Goal: Task Accomplishment & Management: Manage account settings

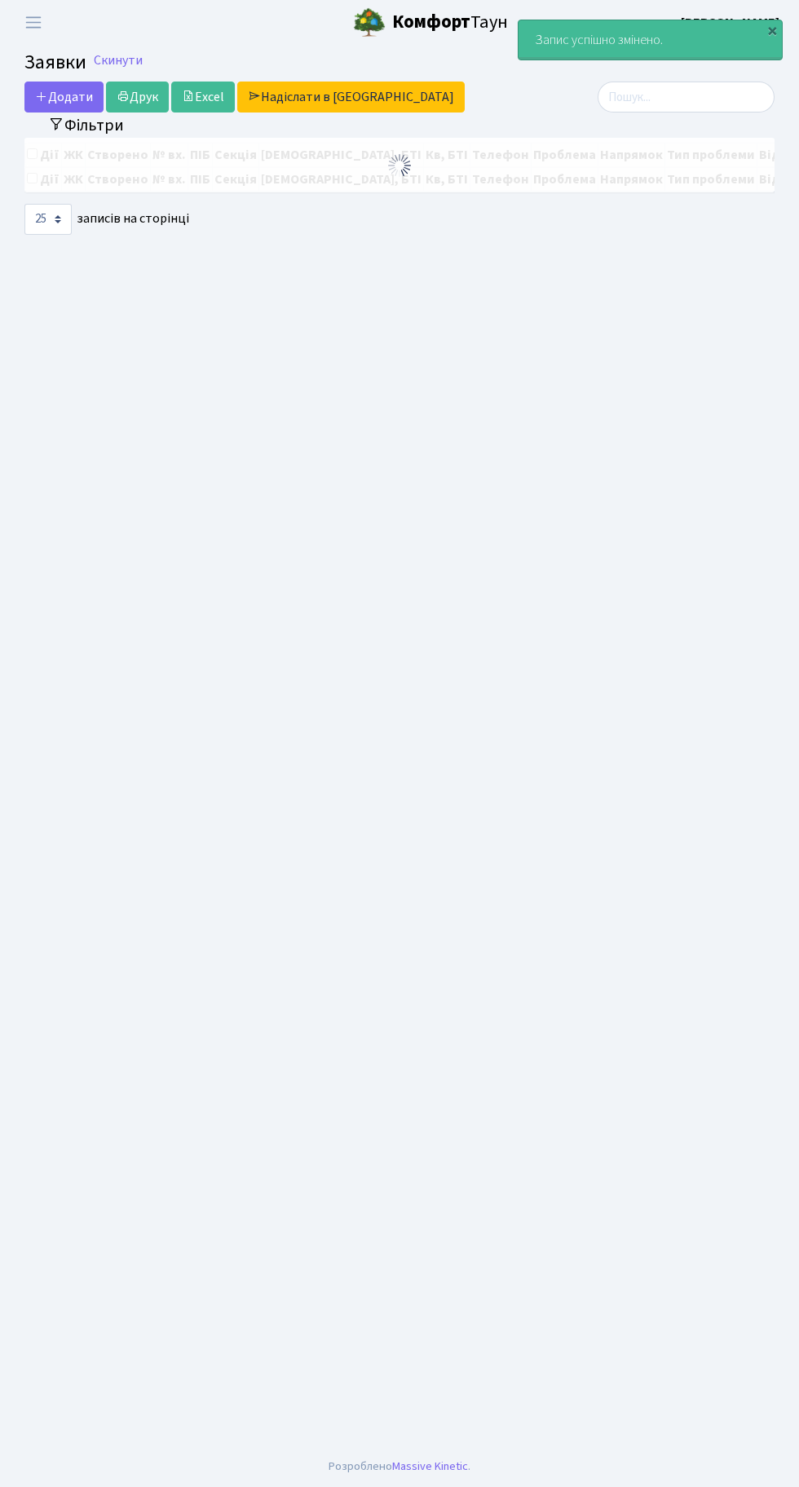
select select "25"
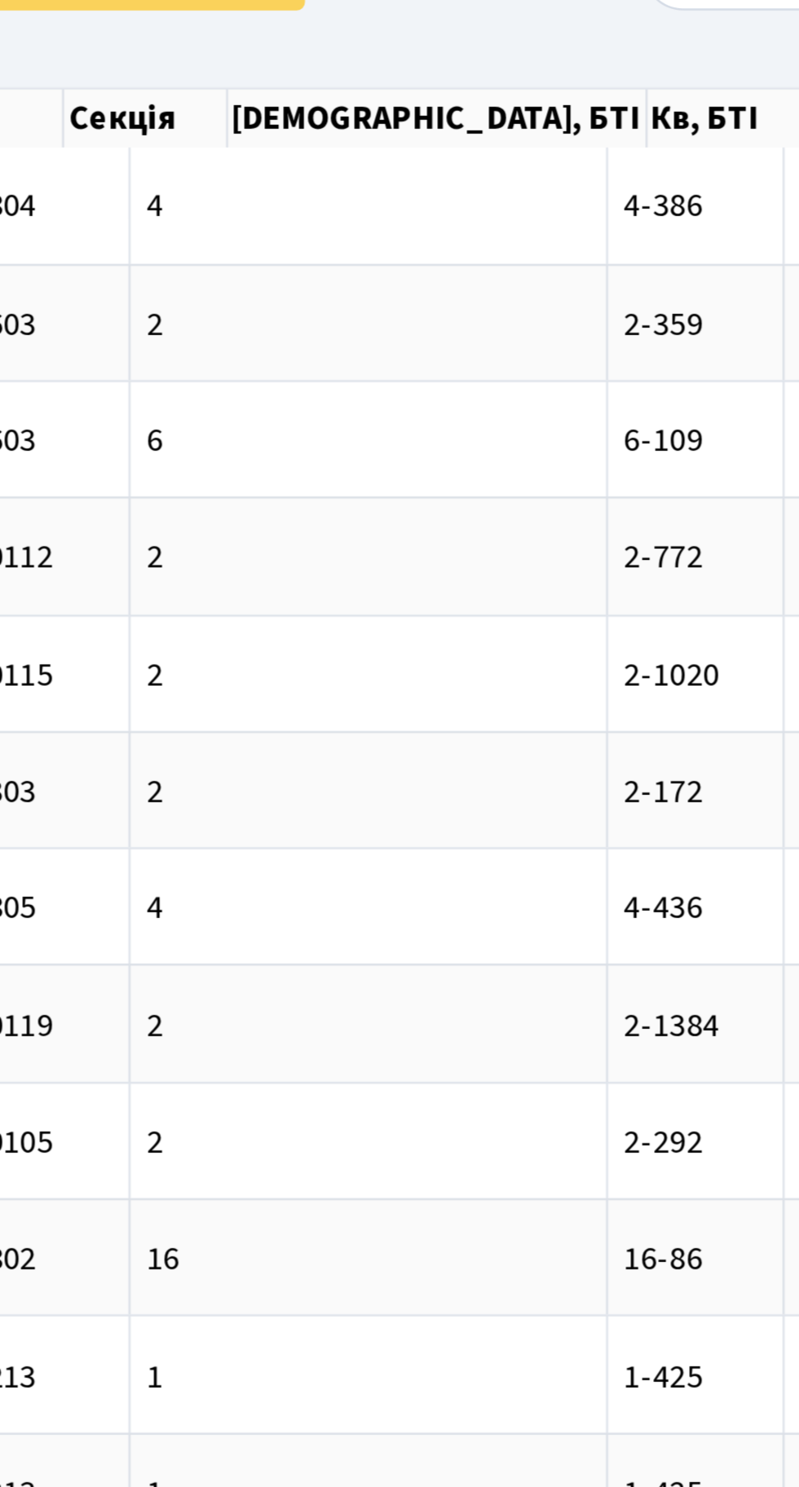
scroll to position [0, 81]
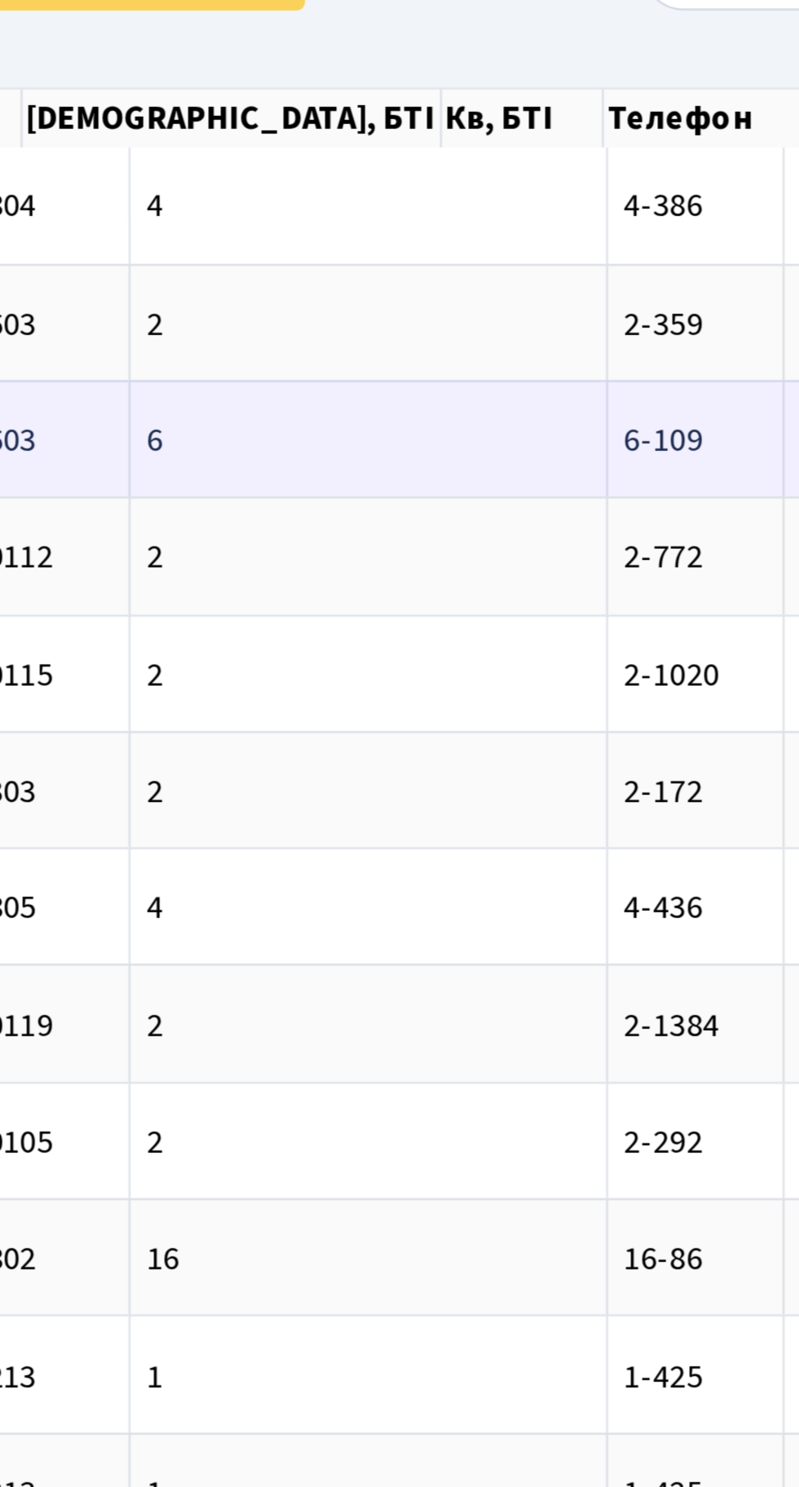
click at [590, 285] on span "6-109" at bounding box center [605, 285] width 31 height 18
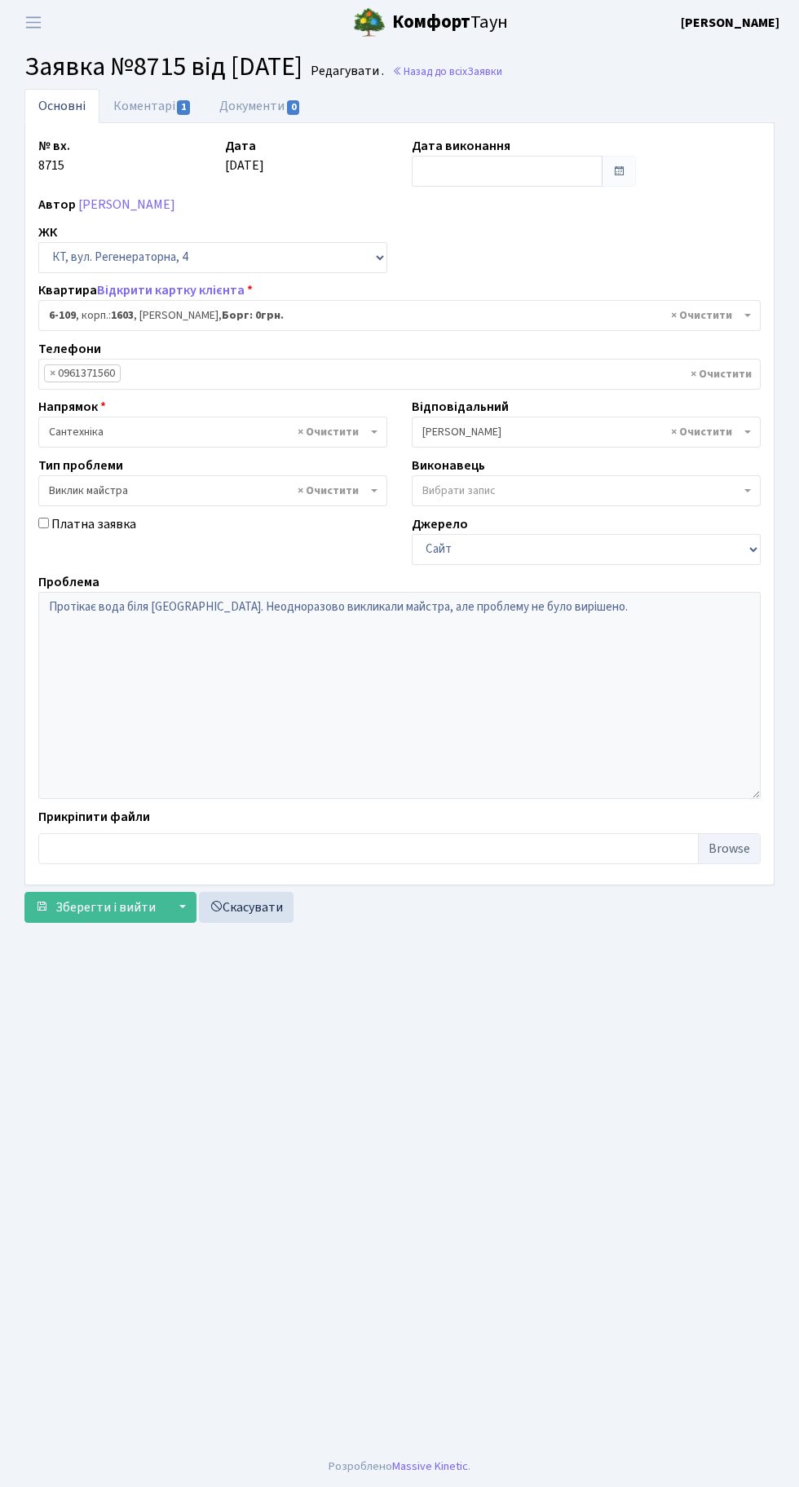
select select "5245"
select select "29"
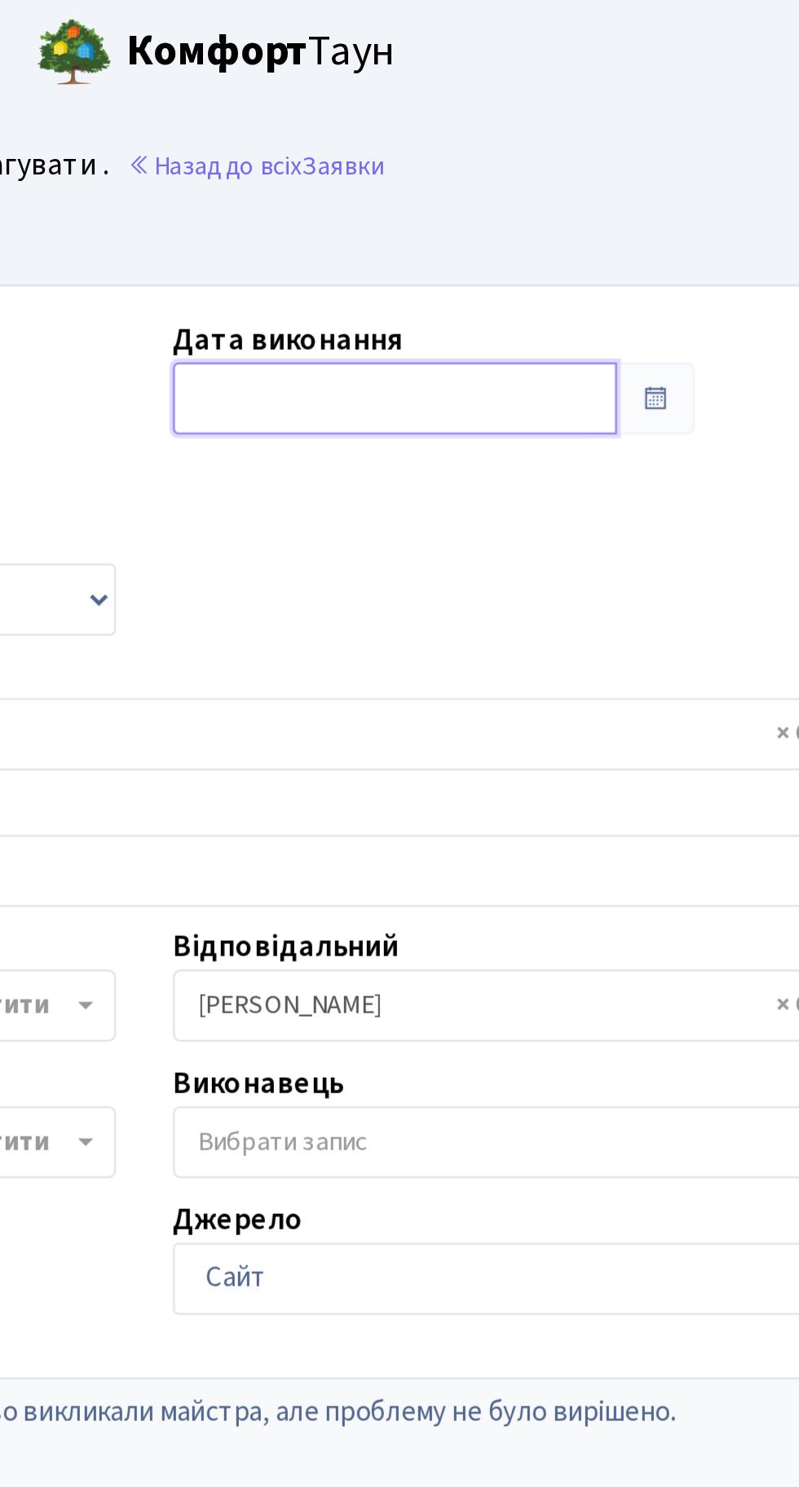
click at [484, 166] on input "text" at bounding box center [507, 171] width 191 height 31
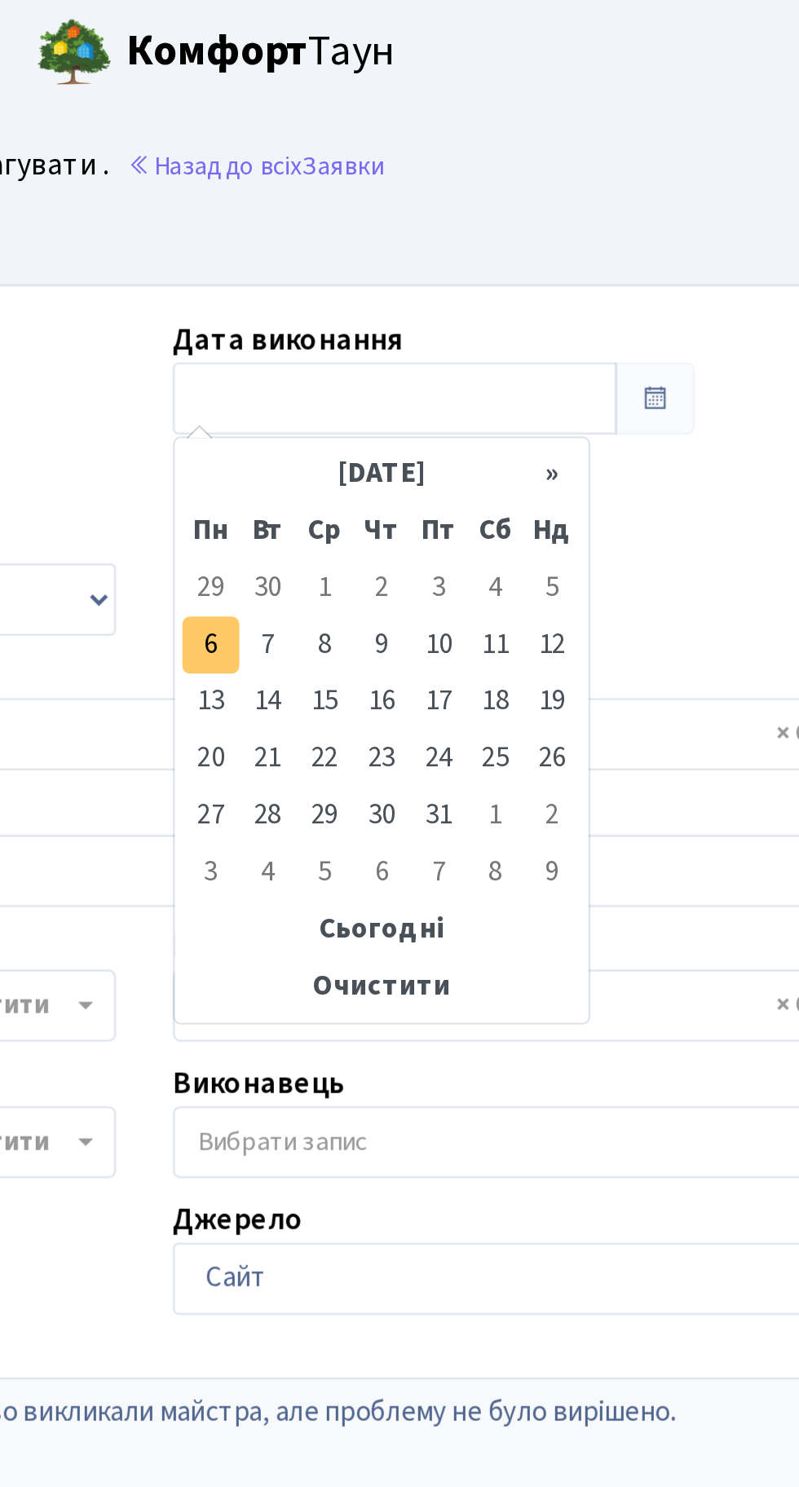
click at [425, 276] on td "6" at bounding box center [428, 277] width 24 height 24
type input "[DATE]"
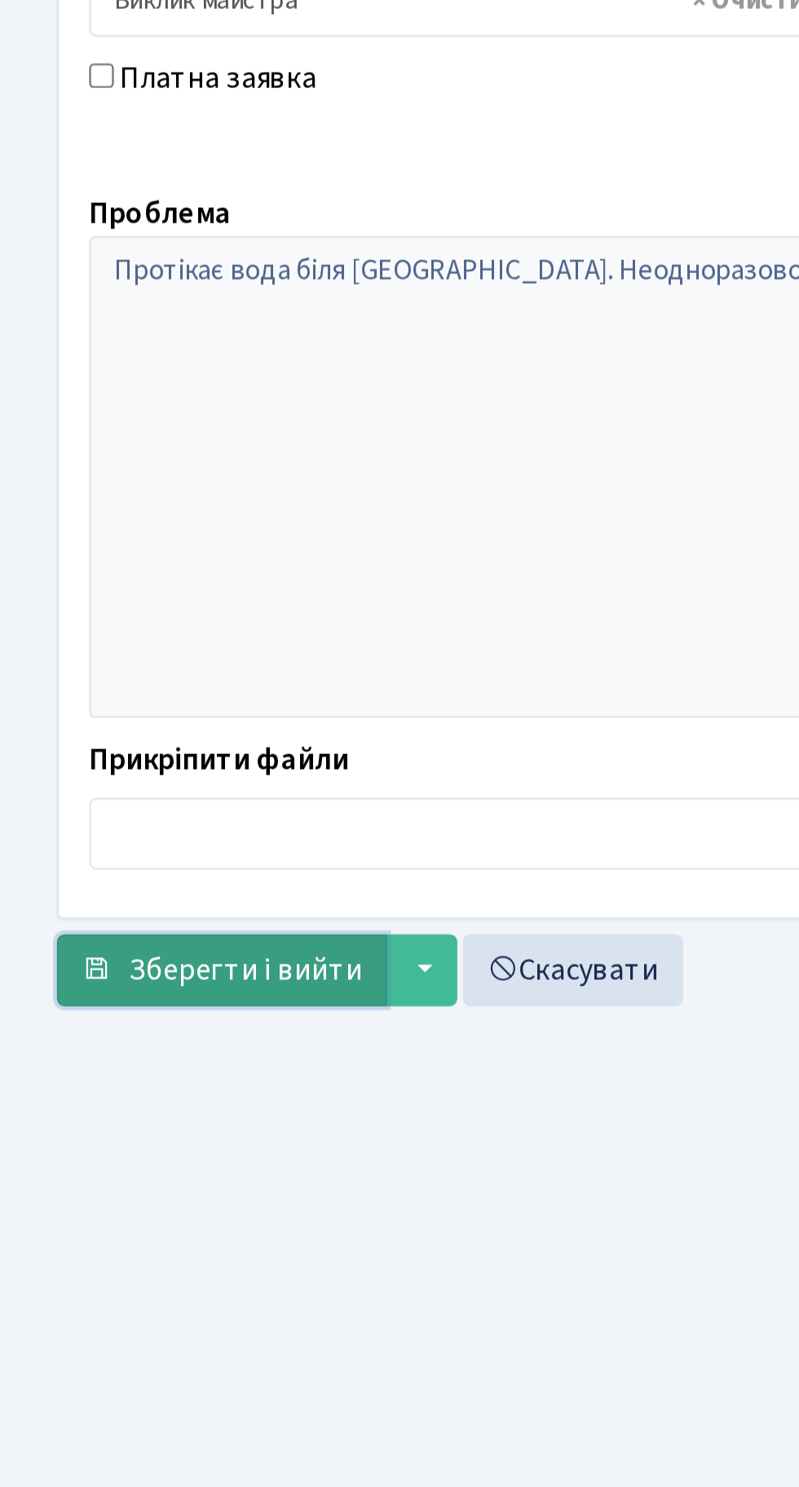
click at [120, 911] on span "Зберегти і вийти" at bounding box center [105, 908] width 100 height 18
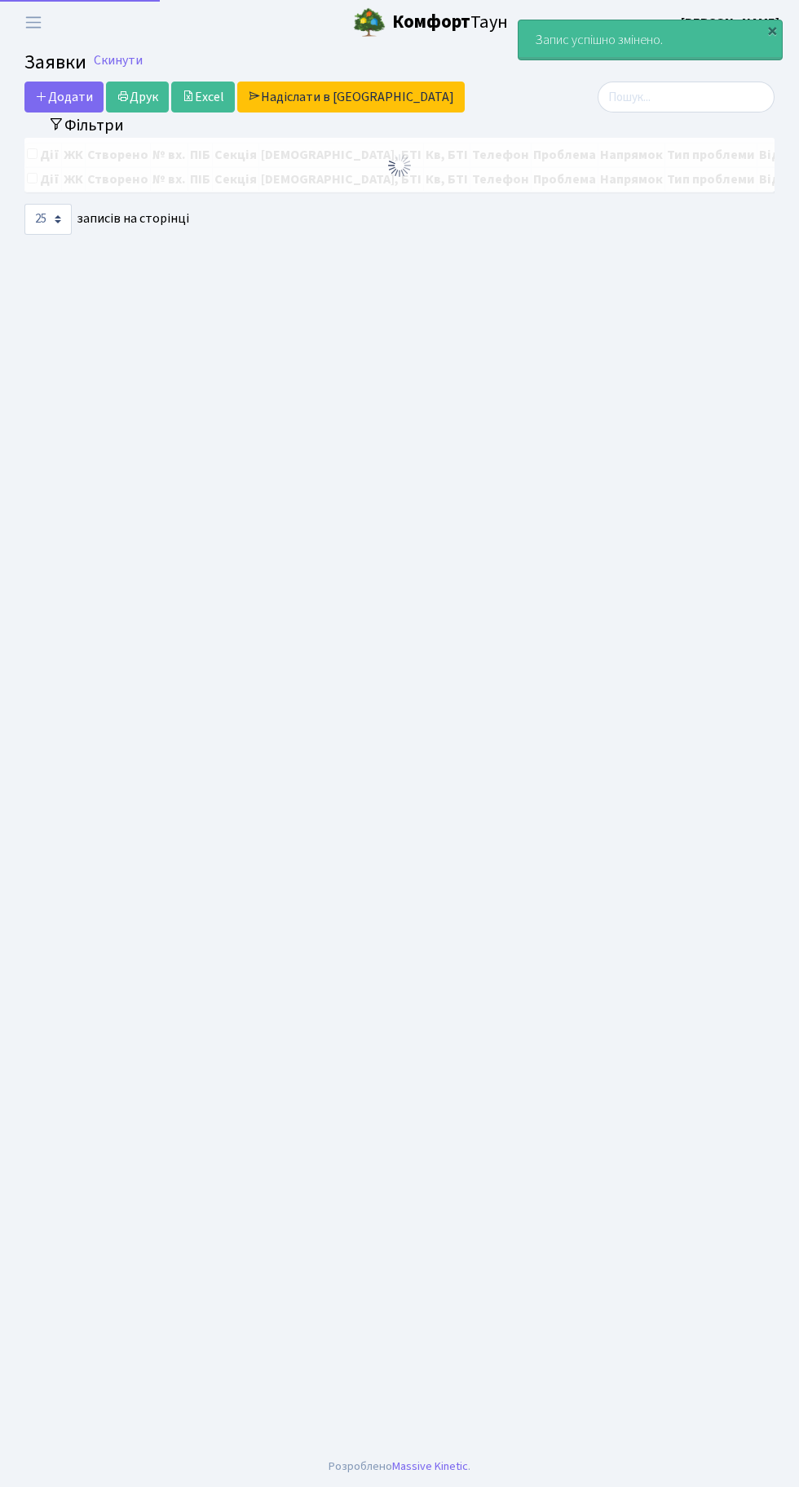
select select "25"
